Goal: Book appointment/travel/reservation

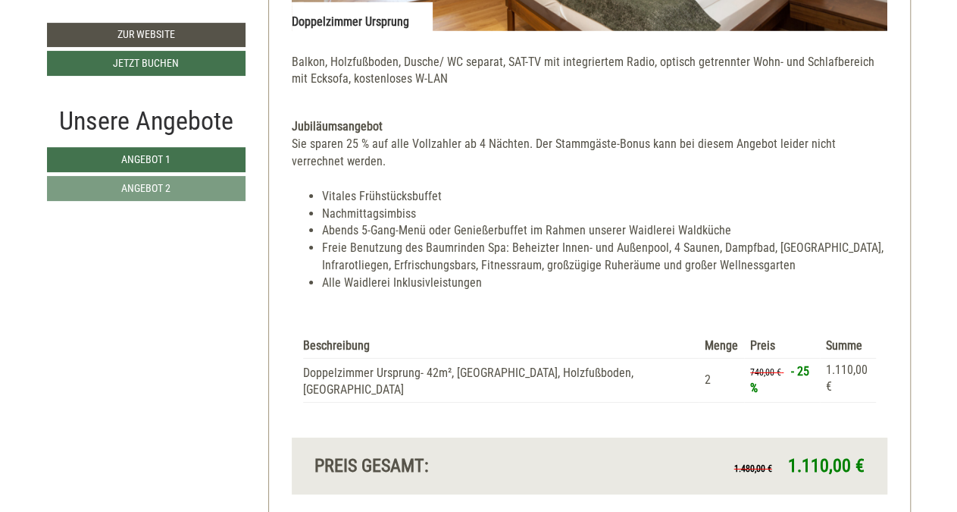
scroll to position [2346, 0]
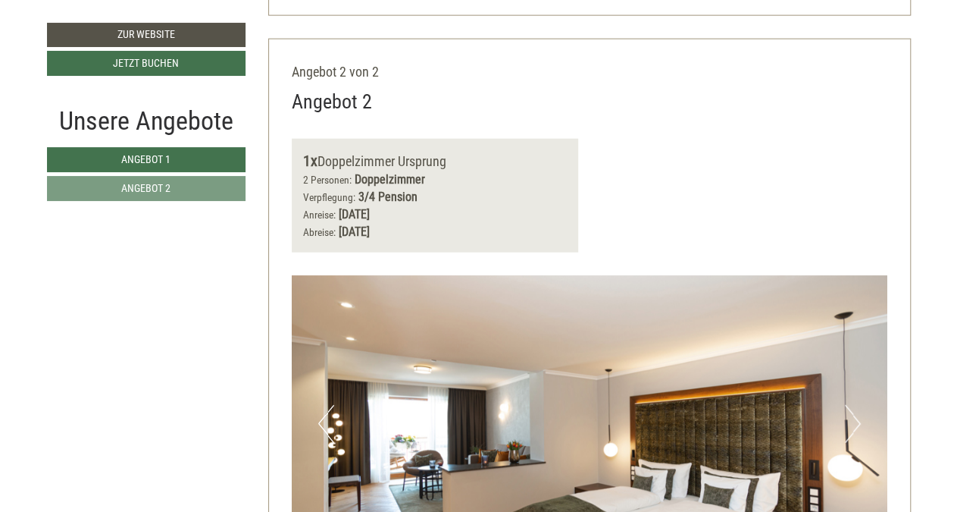
click at [897, 154] on div "1x Doppelzimmer Ursprung 2 Personen: Doppelzimmer Verpflegung: 3/4 Pension Anre…" at bounding box center [589, 196] width 619 height 114
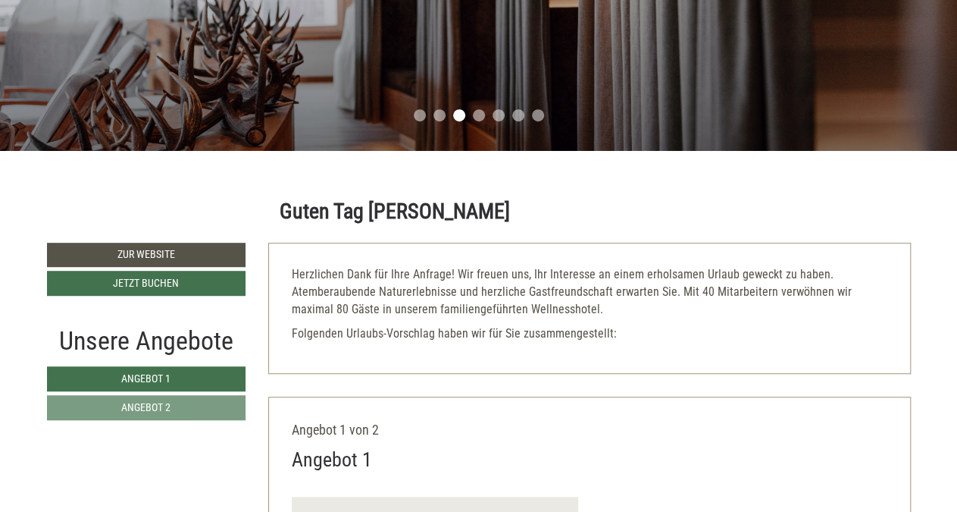
scroll to position [342, 0]
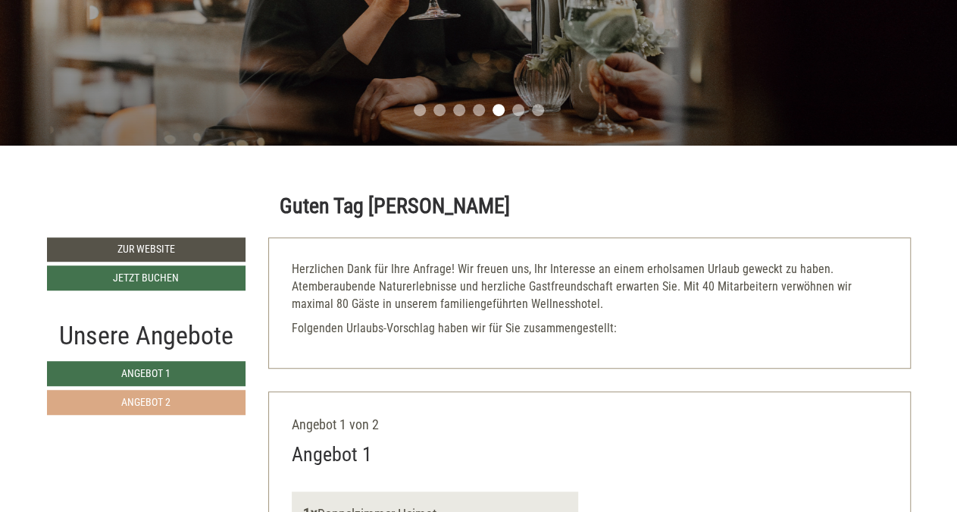
click at [214, 395] on link "Angebot 2" at bounding box center [146, 402] width 199 height 25
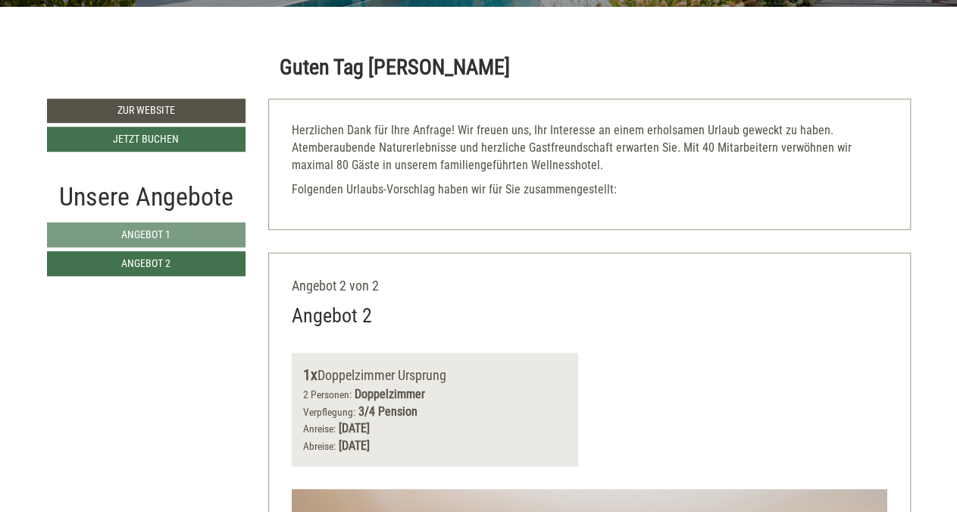
scroll to position [482, 0]
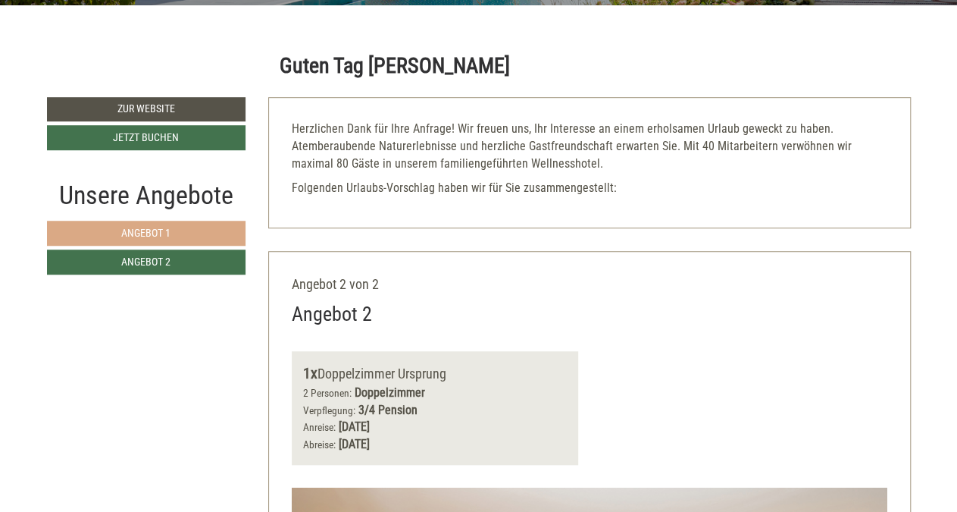
click at [146, 224] on link "Angebot 1" at bounding box center [146, 233] width 199 height 25
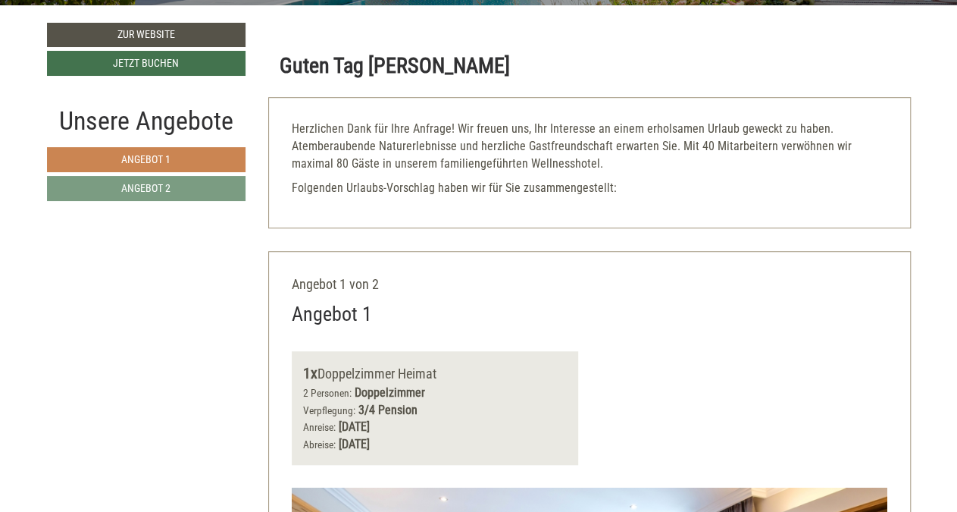
scroll to position [733, 0]
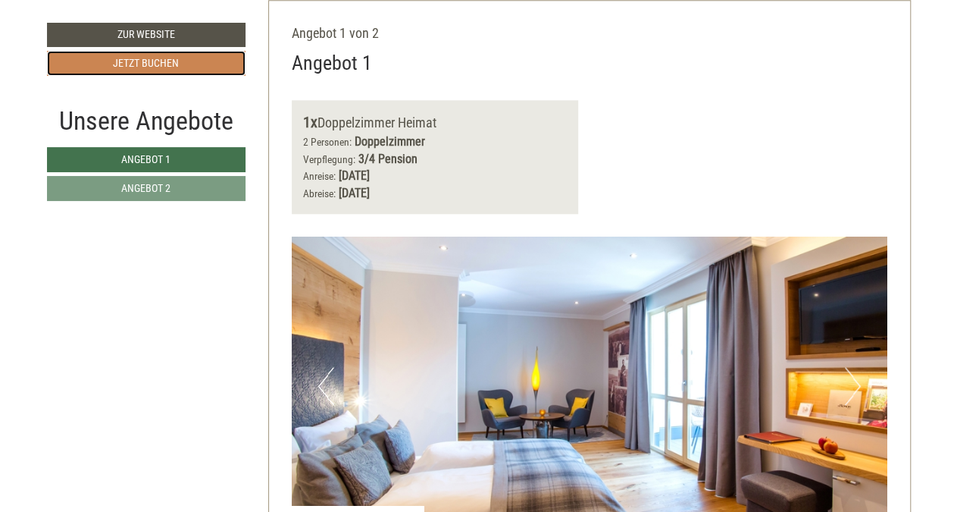
click at [155, 60] on link "Jetzt buchen" at bounding box center [146, 63] width 199 height 25
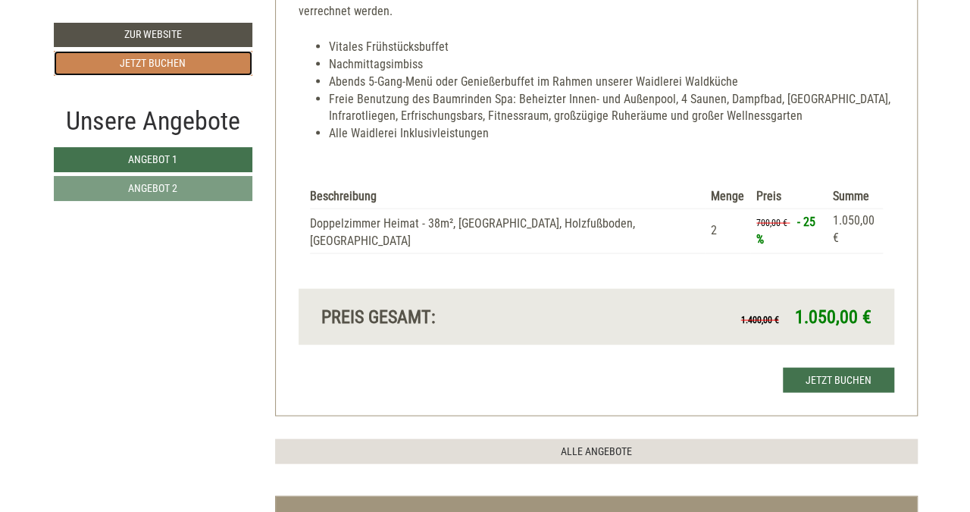
scroll to position [1412, 0]
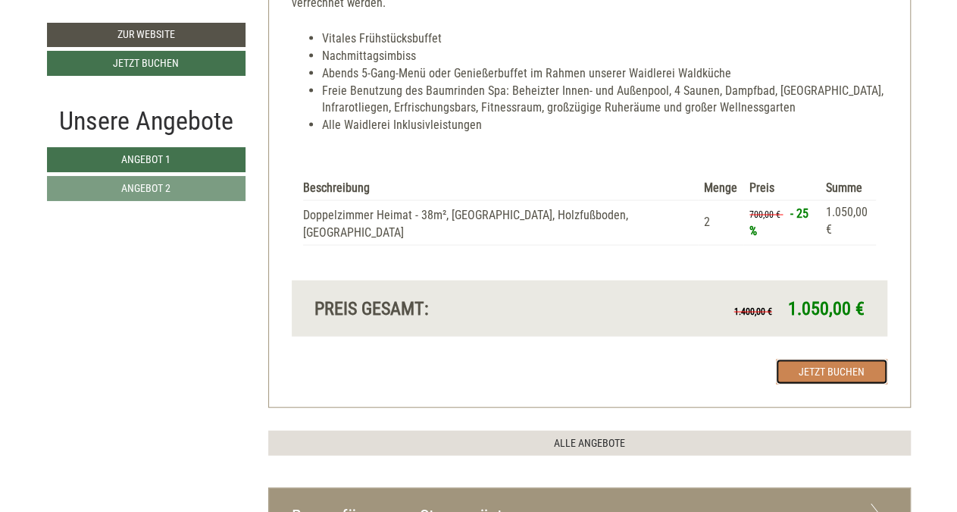
click at [816, 359] on link "Jetzt buchen" at bounding box center [831, 371] width 111 height 25
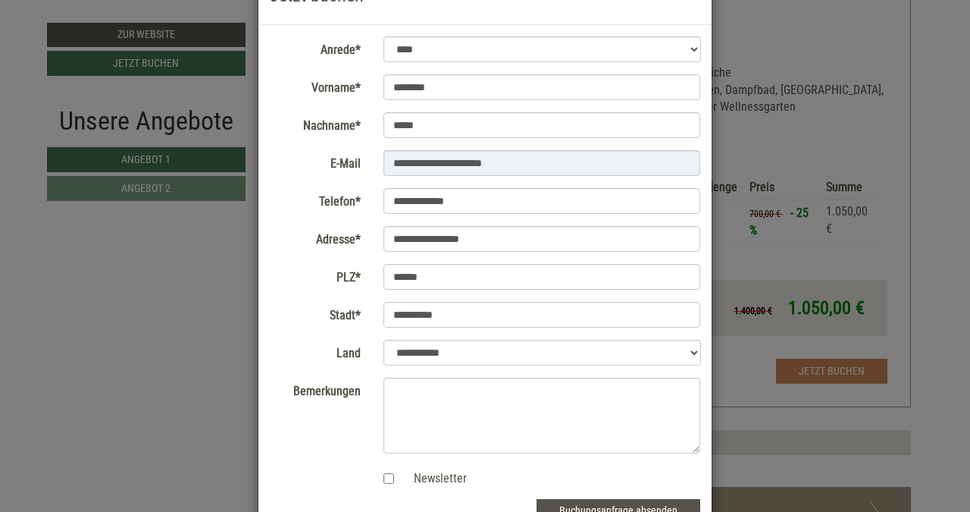
scroll to position [173, 0]
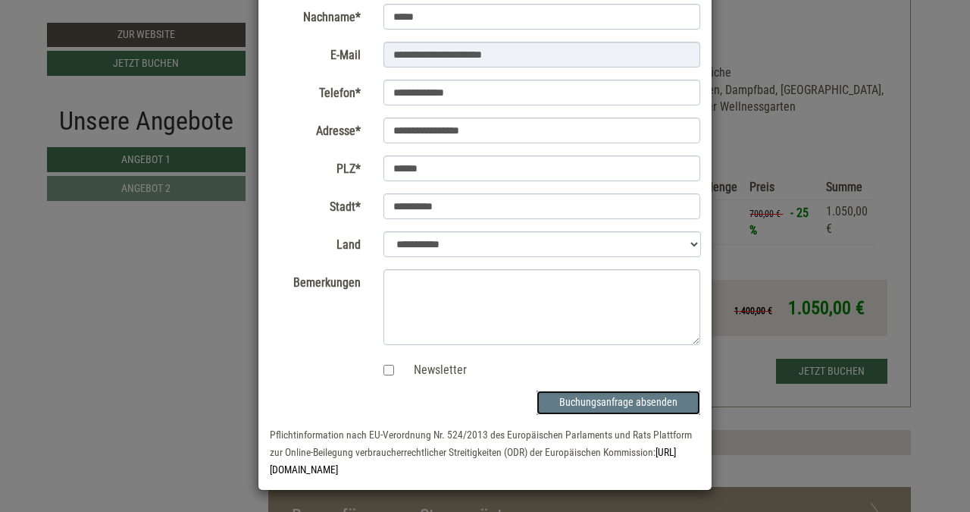
click at [584, 401] on button "Buchungsanfrage absenden" at bounding box center [619, 402] width 164 height 24
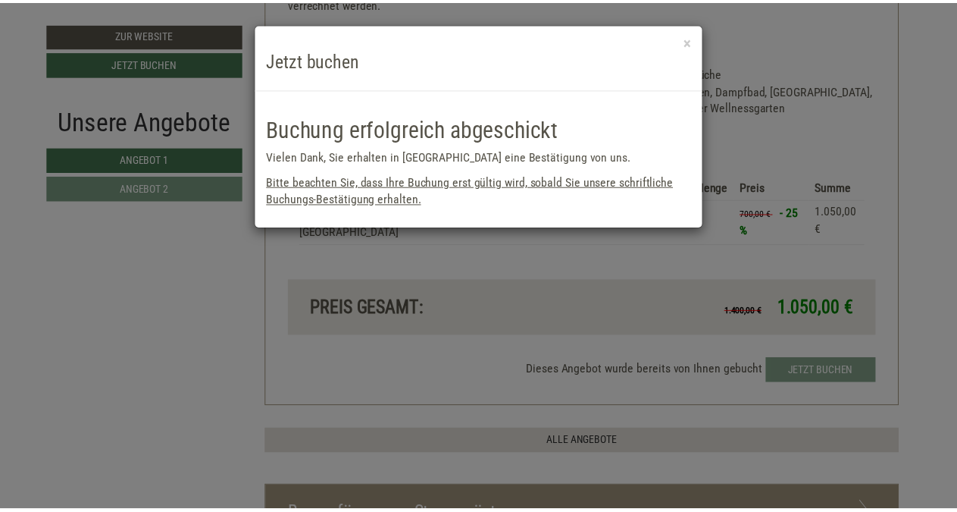
scroll to position [0, 0]
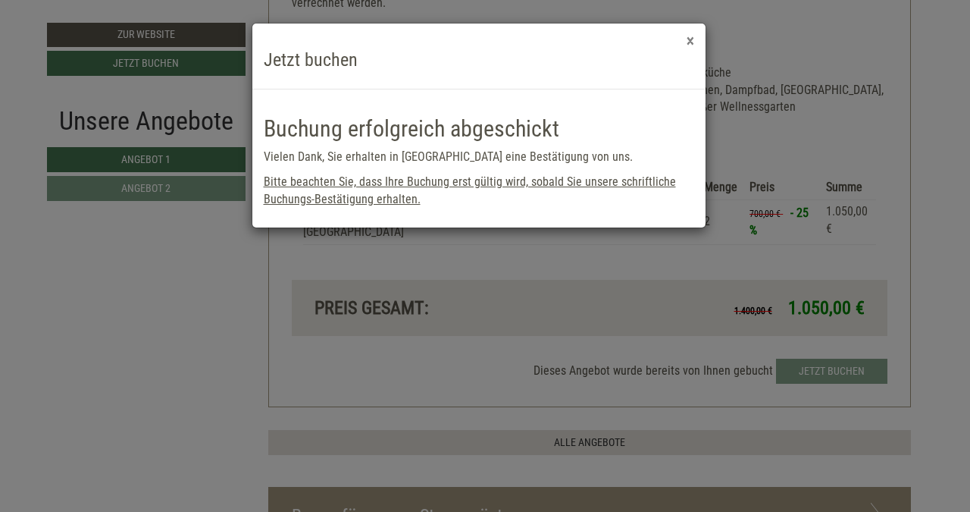
click at [691, 37] on button "×" at bounding box center [691, 41] width 8 height 16
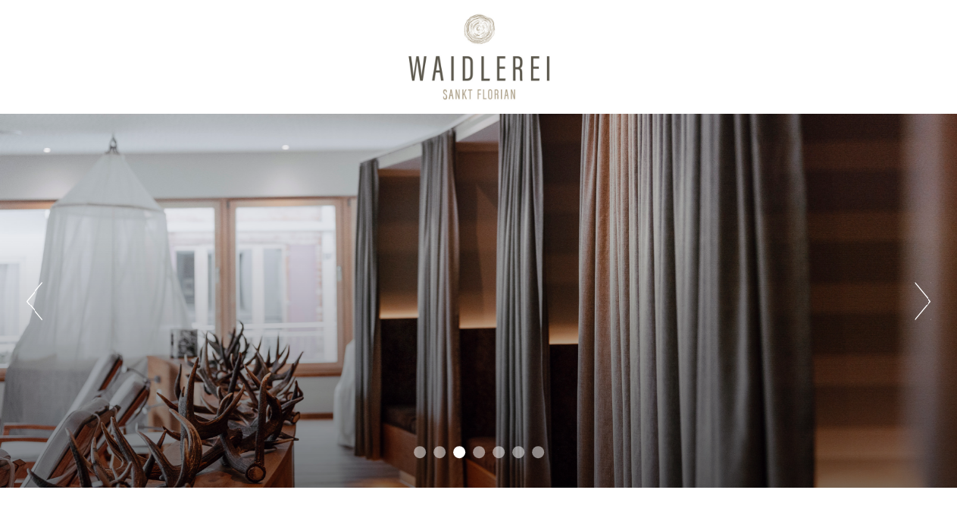
click at [926, 305] on button "Next" at bounding box center [923, 301] width 16 height 38
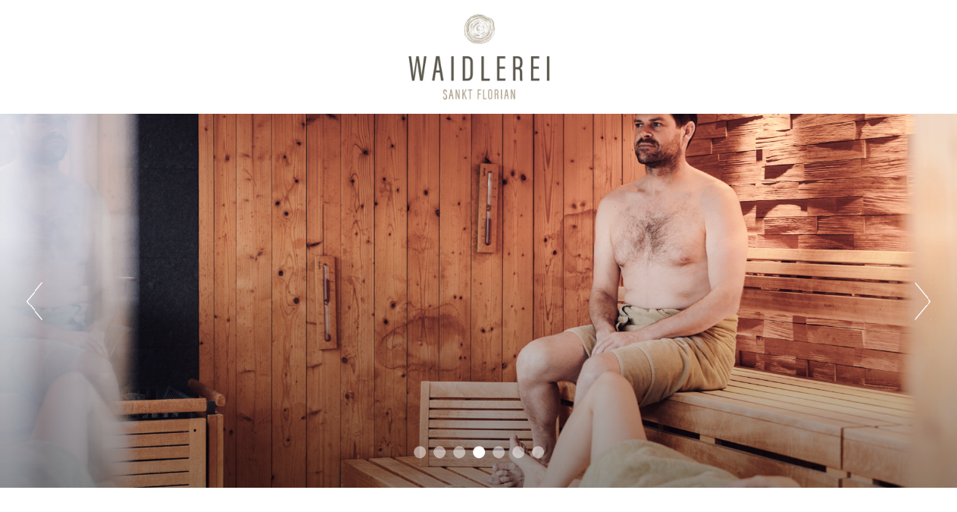
click at [926, 305] on button "Next" at bounding box center [923, 301] width 16 height 38
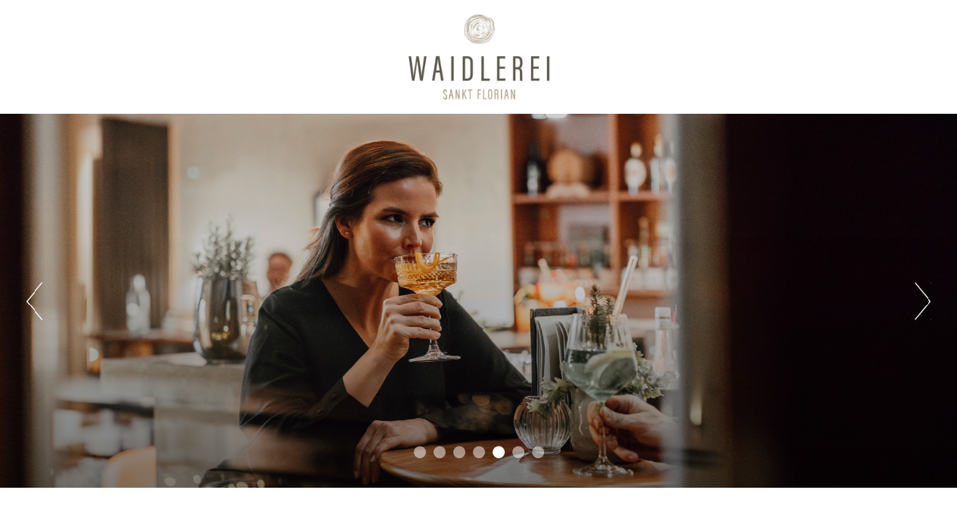
click at [926, 305] on button "Next" at bounding box center [923, 301] width 16 height 38
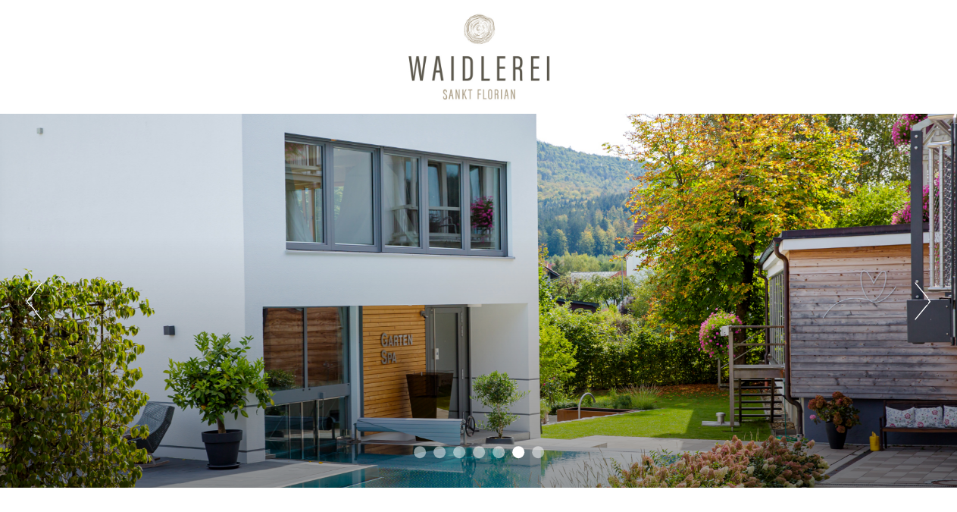
click at [926, 305] on button "Next" at bounding box center [923, 301] width 16 height 38
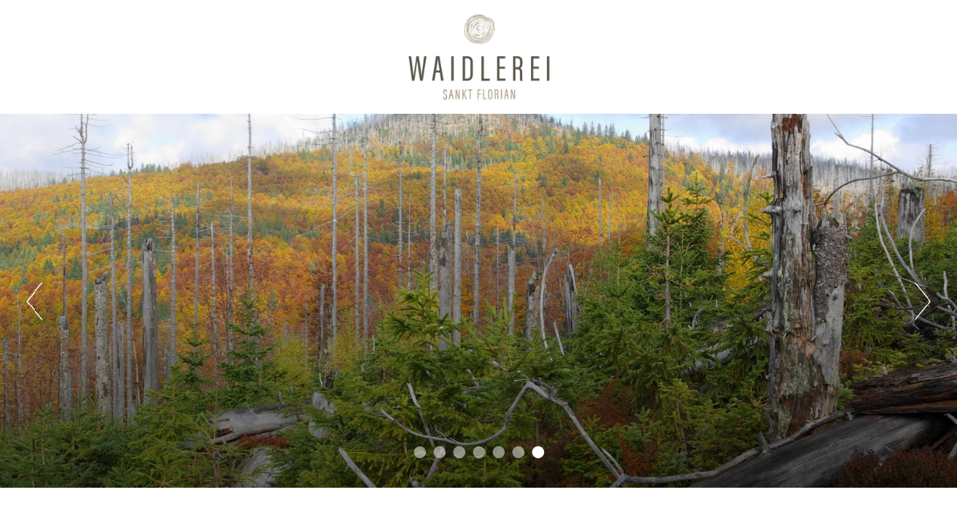
click at [926, 305] on button "Next" at bounding box center [923, 301] width 16 height 38
